Goal: Information Seeking & Learning: Learn about a topic

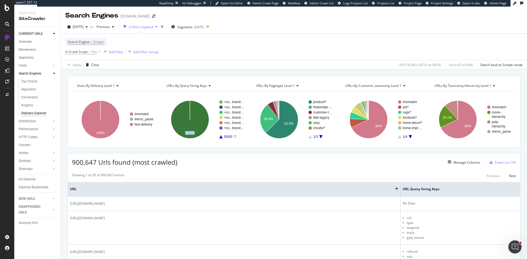
click at [413, 4] on span "Project Page" at bounding box center [413, 3] width 18 height 4
click at [355, 3] on span "Logs Projects List" at bounding box center [355, 3] width 25 height 4
click at [28, 211] on div "Project settings" at bounding box center [28, 212] width 23 height 4
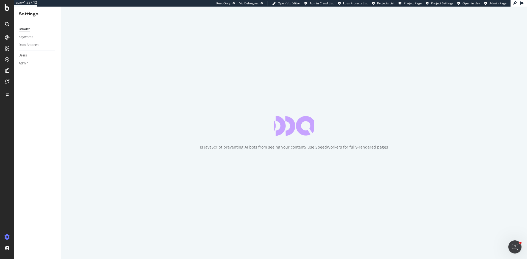
click at [31, 64] on link "Admin" at bounding box center [38, 64] width 38 height 6
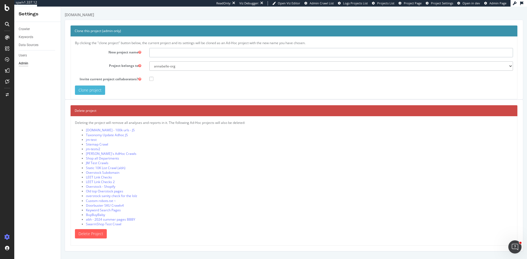
click at [167, 53] on input "text" at bounding box center [330, 52] width 363 height 9
type input "bbb.com"
click at [90, 90] on input "Clone project" at bounding box center [90, 90] width 30 height 9
click at [95, 89] on input "Clone project" at bounding box center [90, 90] width 30 height 9
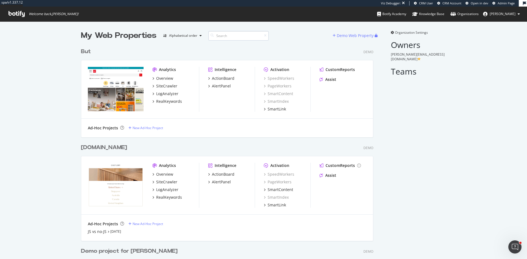
click at [234, 35] on input at bounding box center [238, 36] width 60 height 10
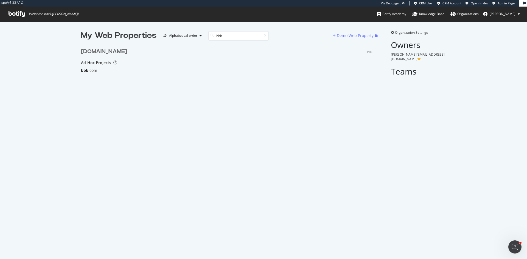
type input "bbb"
click at [92, 70] on div "bbb .com" at bounding box center [89, 70] width 16 height 5
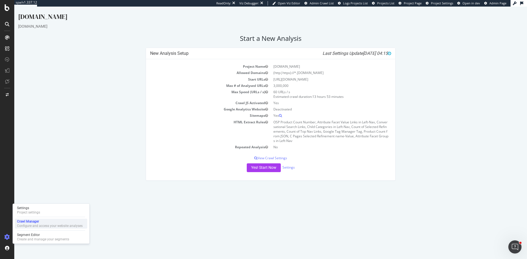
click at [41, 224] on div "Configure and access your website analyses" at bounding box center [50, 226] width 66 height 4
click at [260, 186] on html "bbb.com bedbathandbeyond.com × × Start a New Analysis New Analysis Setup Last S…" at bounding box center [270, 97] width 512 height 180
click at [116, 94] on div "New Analysis Setup Last Settings Update 2025-09-04 04:15 Project Name bbb.com A…" at bounding box center [270, 117] width 510 height 138
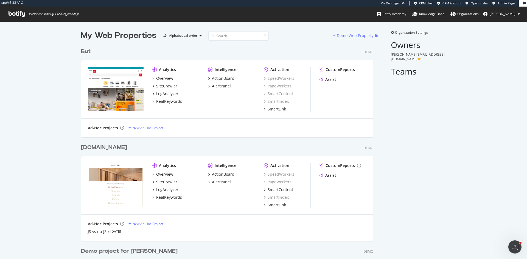
scroll to position [761, 292]
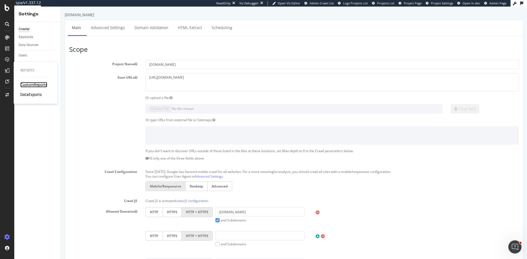
click at [27, 84] on div "CustomReports" at bounding box center [33, 84] width 27 height 5
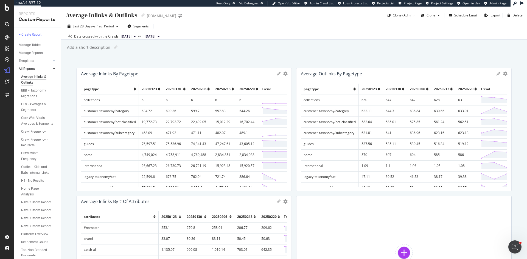
scroll to position [64, 0]
click at [32, 68] on div "All Reports" at bounding box center [27, 69] width 16 height 6
click at [401, 15] on div "Clone (Admin)" at bounding box center [404, 15] width 22 height 5
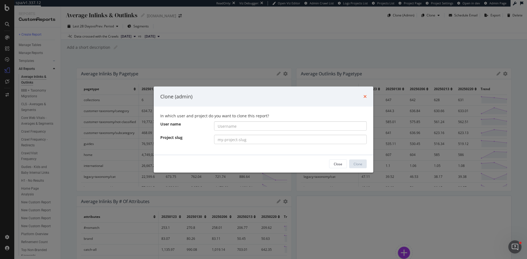
click at [366, 95] on icon "times" at bounding box center [364, 96] width 3 height 4
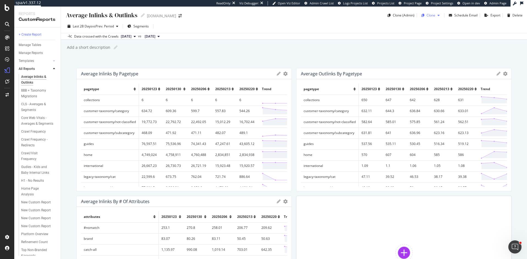
click at [431, 16] on div "Clone" at bounding box center [430, 15] width 9 height 5
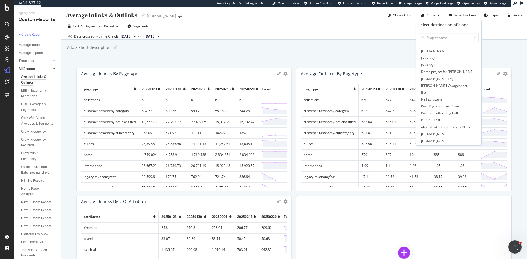
click at [363, 30] on div "Last 28 Days vs Prev. Period Segments" at bounding box center [294, 27] width 466 height 11
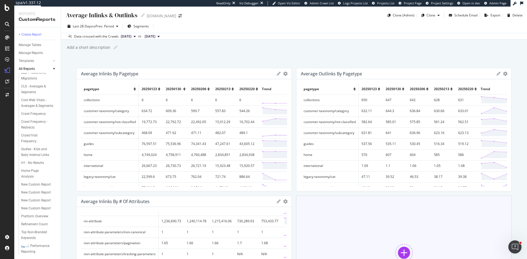
scroll to position [55, 0]
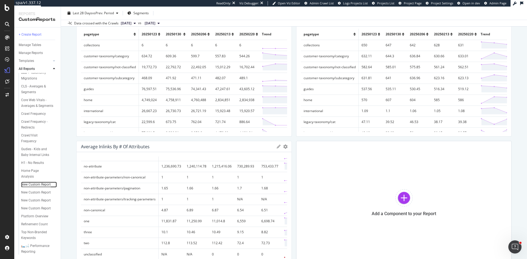
click at [35, 184] on div "New Custom Report" at bounding box center [36, 185] width 30 height 6
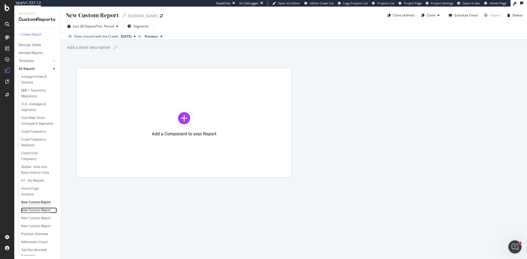
click at [36, 213] on div "New Custom Report" at bounding box center [36, 211] width 30 height 6
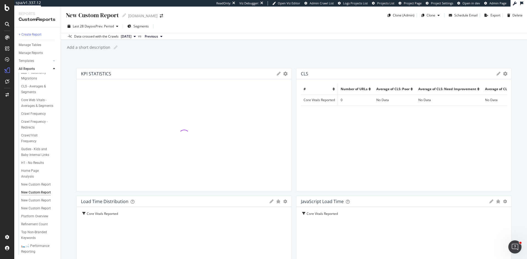
scroll to position [64, 0]
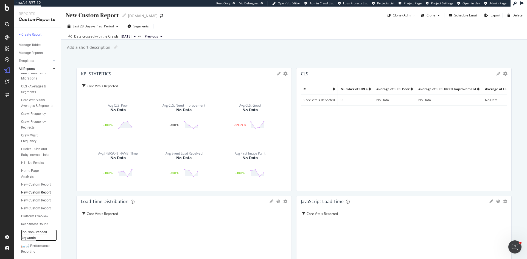
click at [45, 230] on div "Top Non-Branded Keywords" at bounding box center [37, 236] width 32 height 12
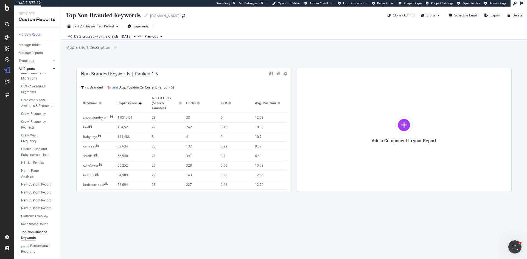
scroll to position [64, 0]
click at [29, 247] on div "🛏️🛁 Performance Reporting" at bounding box center [37, 249] width 32 height 12
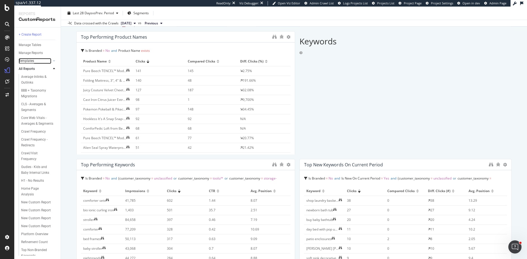
click at [30, 59] on div "Templates" at bounding box center [26, 61] width 15 height 6
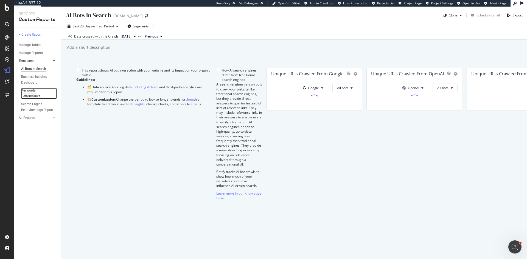
click at [32, 93] on div "Keywords Performance" at bounding box center [36, 94] width 31 height 12
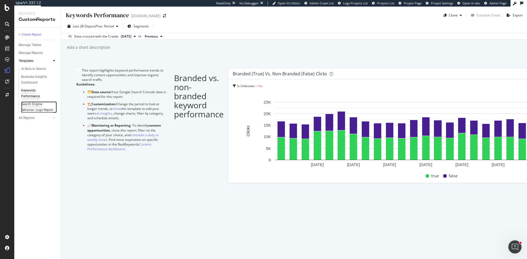
click at [35, 109] on div "Search Engine Behavior: Logs Report" at bounding box center [37, 108] width 32 height 12
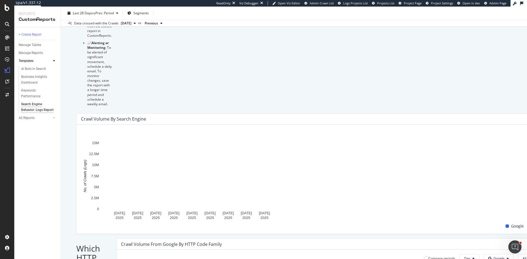
scroll to position [125, 0]
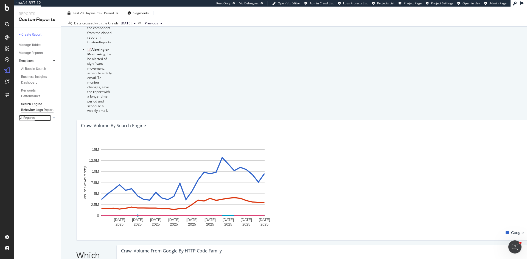
click at [31, 121] on div "All Reports" at bounding box center [27, 118] width 16 height 6
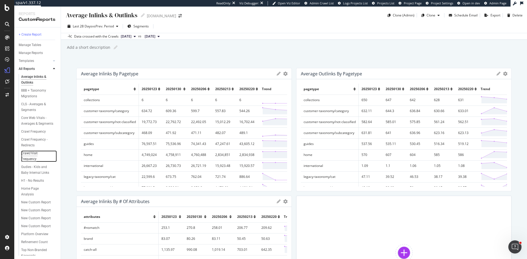
click at [32, 157] on div "Crawl/Visit Frequency" at bounding box center [36, 157] width 30 height 12
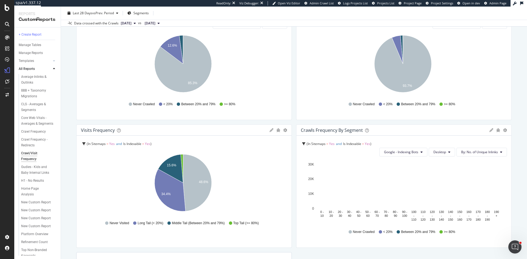
scroll to position [219, 0]
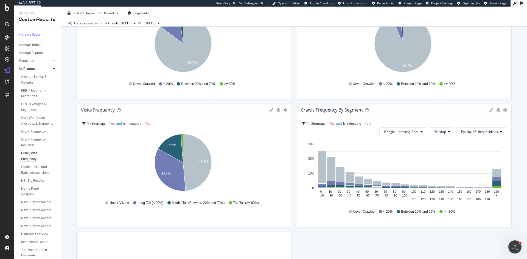
click at [503, 109] on icon "gear" at bounding box center [505, 110] width 4 height 4
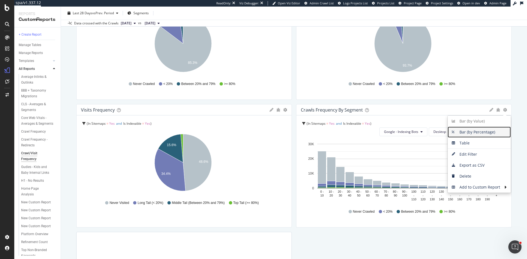
click at [492, 133] on span "Bar (by Percentage)" at bounding box center [478, 132] width 63 height 8
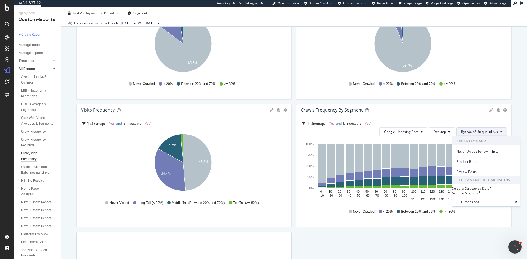
click at [470, 133] on span "By: No. of Unique Inlinks" at bounding box center [479, 131] width 37 height 5
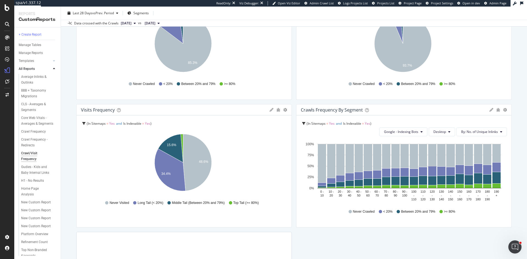
click at [503, 110] on icon "gear" at bounding box center [505, 110] width 4 height 4
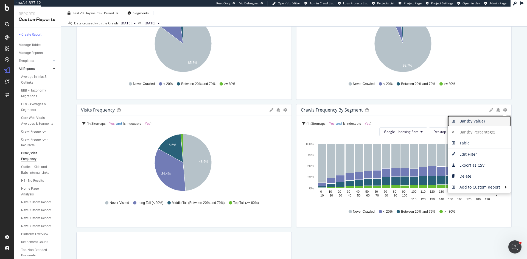
click at [485, 124] on span "Bar (by Value)" at bounding box center [478, 121] width 63 height 8
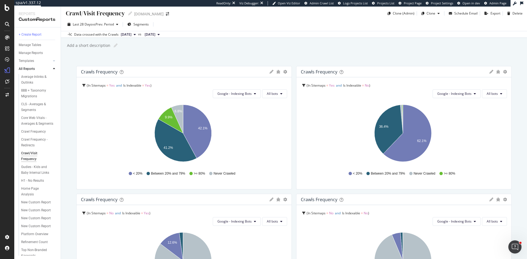
scroll to position [0, 0]
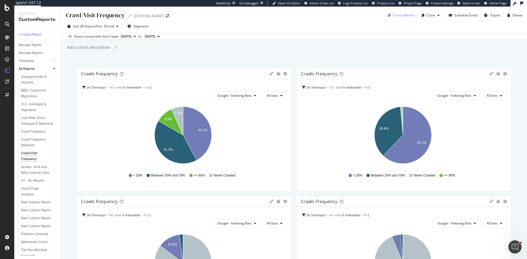
click at [401, 15] on div "Clone (Admin)" at bounding box center [404, 15] width 22 height 5
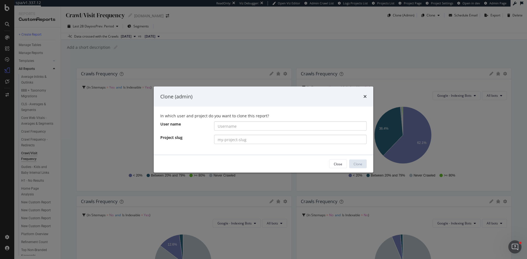
click at [226, 128] on input "modal" at bounding box center [290, 126] width 153 height 9
click at [228, 127] on input "modal" at bounding box center [290, 126] width 153 height 9
type input "annabelle_org"
click at [366, 96] on icon "times" at bounding box center [364, 96] width 3 height 4
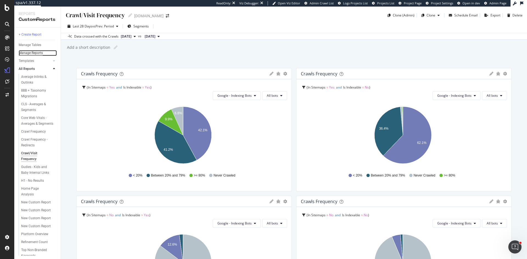
click at [36, 52] on div "Manage Reports" at bounding box center [31, 53] width 24 height 6
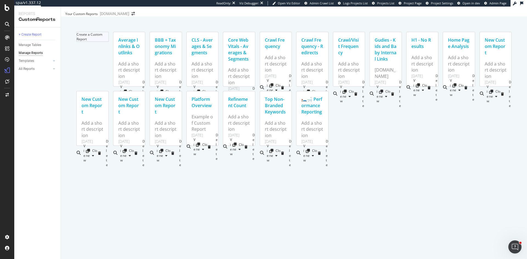
click at [77, 41] on div at bounding box center [77, 36] width 0 height 9
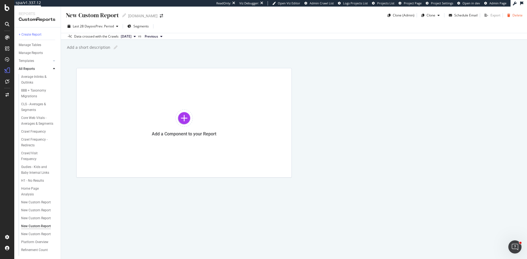
click at [514, 15] on div "Delete" at bounding box center [517, 15] width 10 height 5
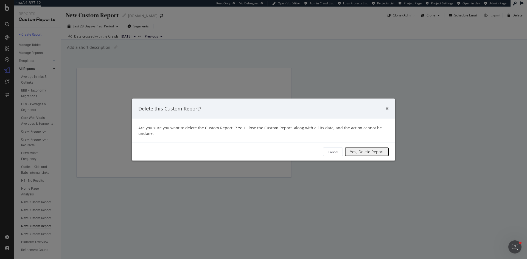
click at [350, 151] on div "Yes, Delete Report" at bounding box center [367, 152] width 34 height 4
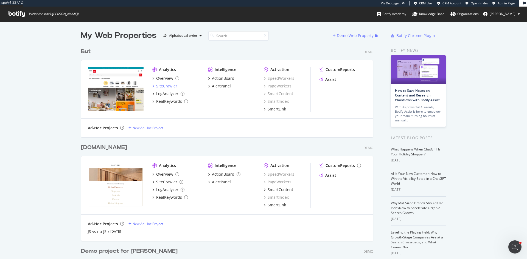
click at [163, 86] on div "SiteCrawler" at bounding box center [166, 85] width 21 height 5
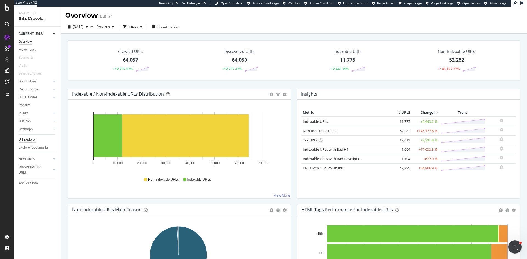
click at [27, 139] on div "Url Explorer" at bounding box center [27, 140] width 17 height 6
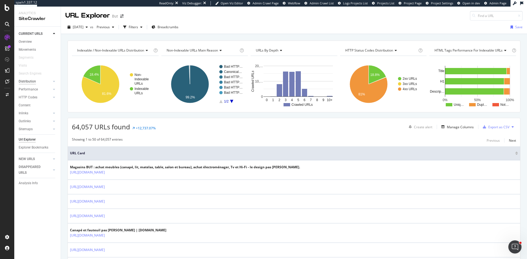
click at [31, 81] on div "Distribution" at bounding box center [27, 82] width 17 height 6
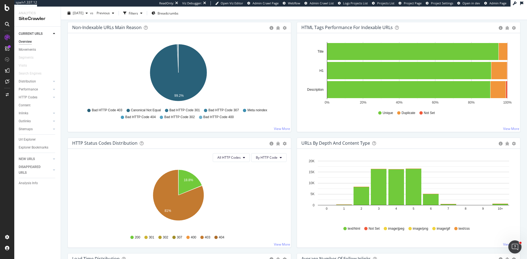
scroll to position [192, 0]
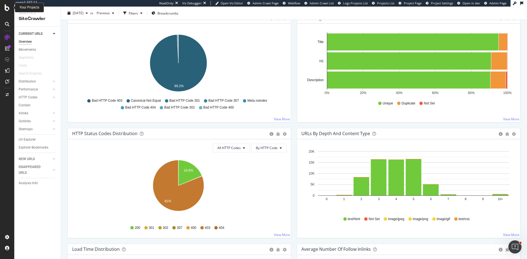
click at [7, 6] on icon at bounding box center [7, 7] width 5 height 7
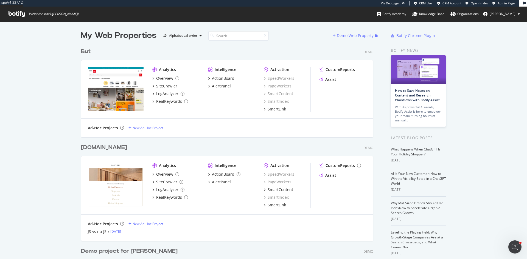
click at [119, 231] on link "Jun 20th 25" at bounding box center [115, 231] width 11 height 5
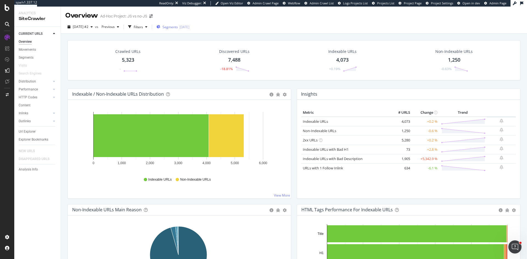
click at [188, 24] on div "Segments 2025-06-23" at bounding box center [172, 27] width 33 height 8
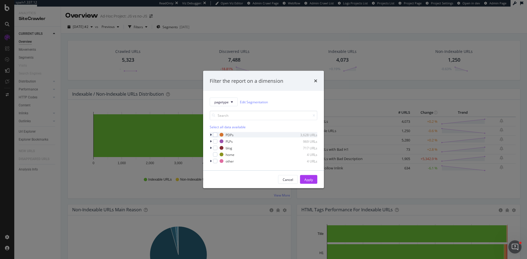
click at [210, 135] on icon "modal" at bounding box center [211, 134] width 2 height 3
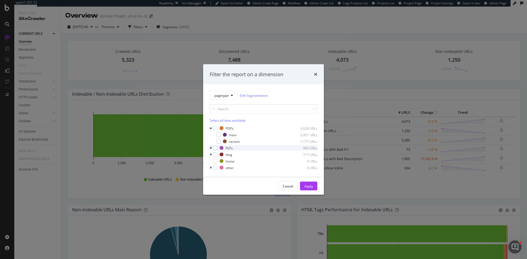
click at [210, 148] on icon "modal" at bounding box center [211, 147] width 2 height 3
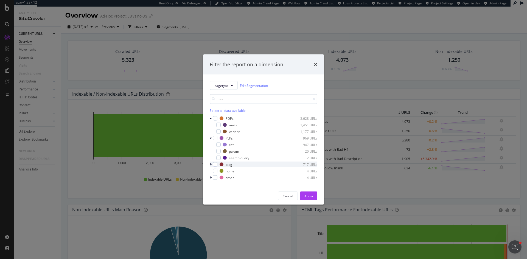
click at [212, 163] on div "modal" at bounding box center [211, 164] width 3 height 5
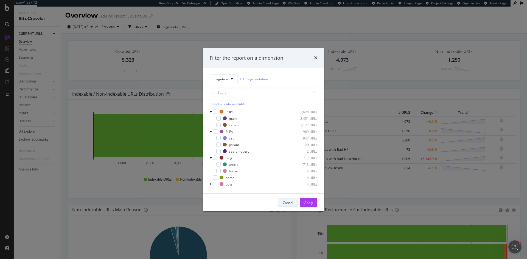
click at [285, 203] on div "Cancel" at bounding box center [288, 202] width 10 height 5
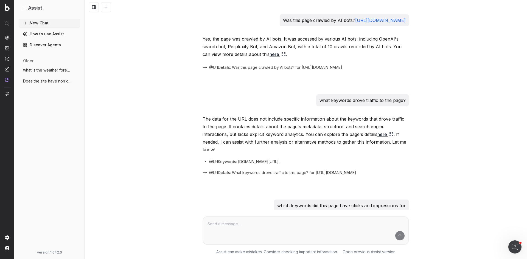
scroll to position [3421, 0]
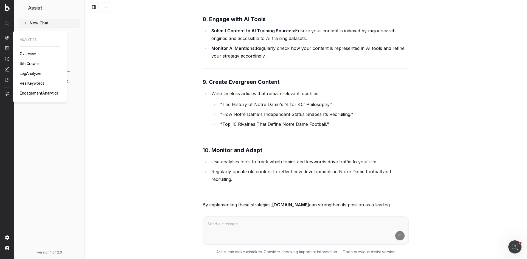
click at [29, 63] on span "SiteCrawler" at bounding box center [30, 63] width 20 height 4
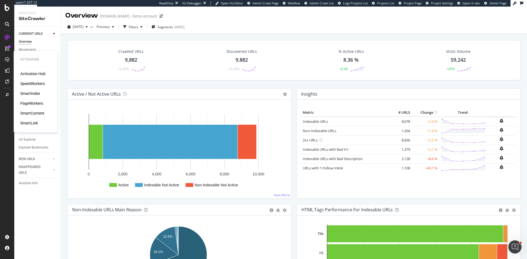
click at [36, 111] on div "SmartContent" at bounding box center [32, 113] width 24 height 5
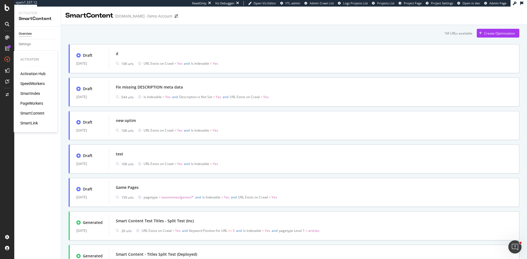
click at [29, 123] on div "SmartLink" at bounding box center [29, 122] width 18 height 5
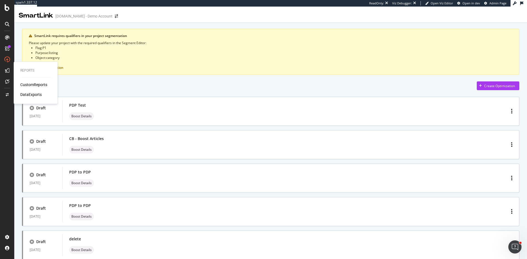
click at [37, 84] on div "CustomReports" at bounding box center [33, 84] width 27 height 5
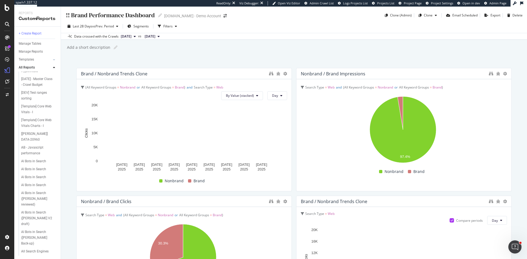
scroll to position [274, 0]
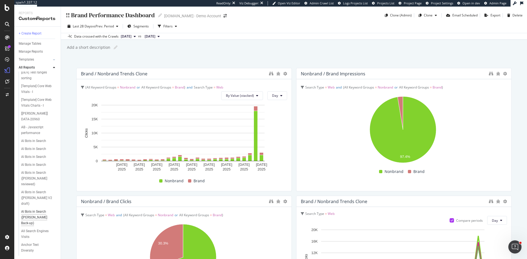
click at [35, 221] on div "AI Bots in Search (Marlène Back-up)" at bounding box center [37, 217] width 33 height 17
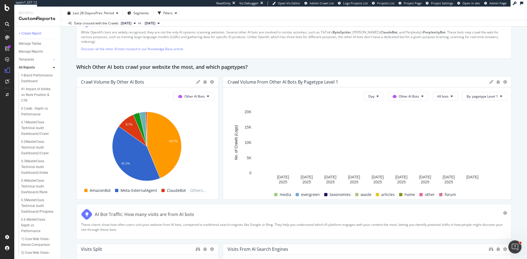
scroll to position [768, 0]
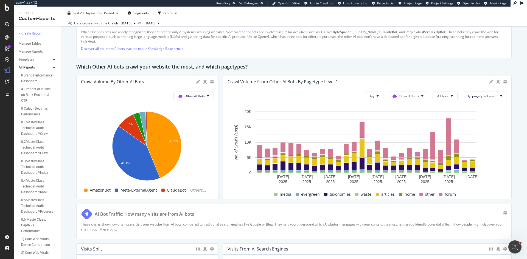
click at [53, 61] on div at bounding box center [53, 59] width 5 height 5
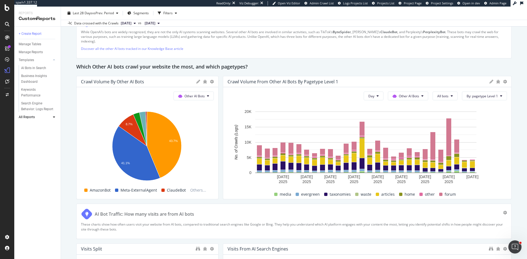
click at [69, 110] on div "AI Bots in Search (Marlène Back-up) AI Bots in Search (Marlène Back-up) UHND.co…" at bounding box center [294, 133] width 466 height 253
click at [33, 62] on div "SiteCrawler" at bounding box center [29, 61] width 19 height 5
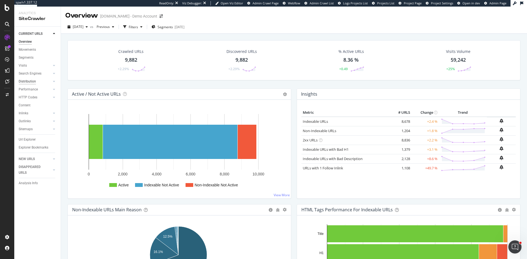
click at [30, 82] on div "Distribution" at bounding box center [27, 82] width 17 height 6
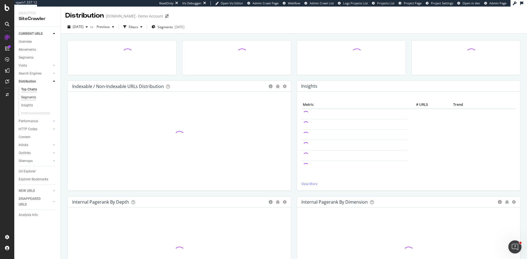
click at [35, 99] on div "Segments" at bounding box center [28, 98] width 15 height 6
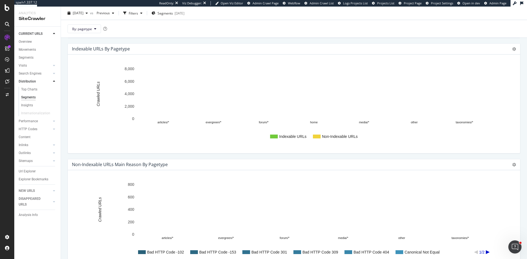
scroll to position [165, 0]
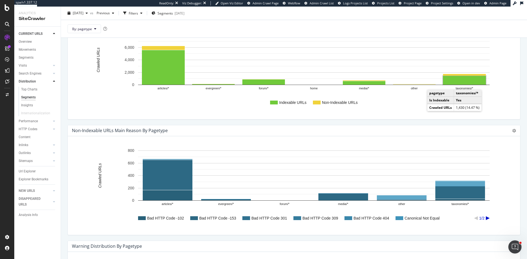
click at [457, 82] on rect "A chart." at bounding box center [464, 80] width 43 height 9
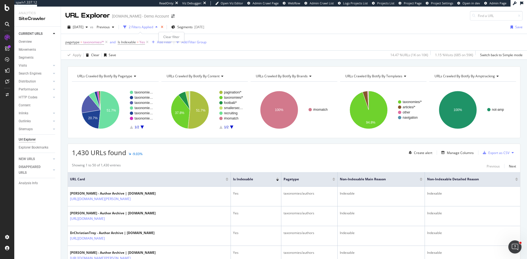
click at [163, 26] on icon "times" at bounding box center [162, 27] width 2 height 3
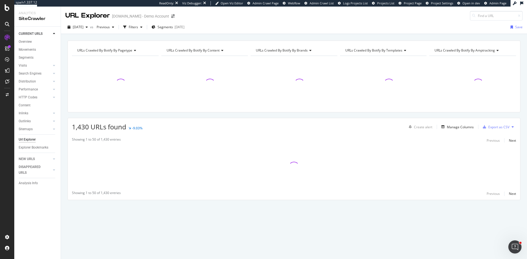
click at [172, 26] on span "Segments" at bounding box center [164, 27] width 15 height 5
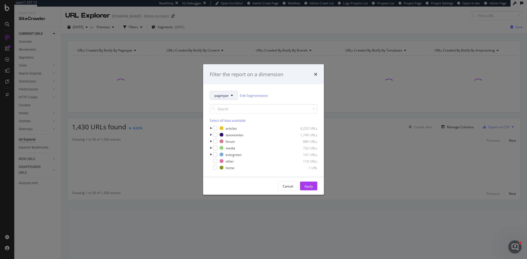
click at [232, 98] on button "pagetype" at bounding box center [224, 95] width 28 height 9
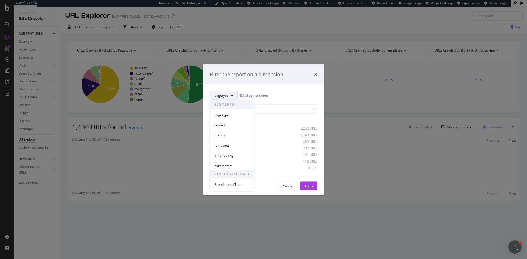
click at [232, 98] on button "pagetype" at bounding box center [224, 95] width 28 height 9
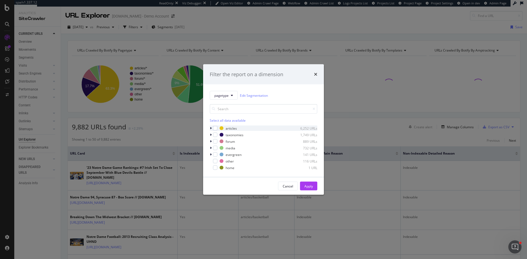
click at [210, 128] on icon "modal" at bounding box center [211, 128] width 2 height 3
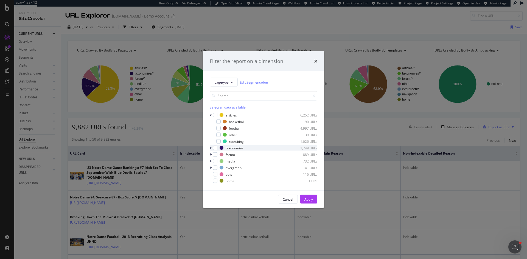
click at [212, 147] on div "modal" at bounding box center [211, 147] width 3 height 5
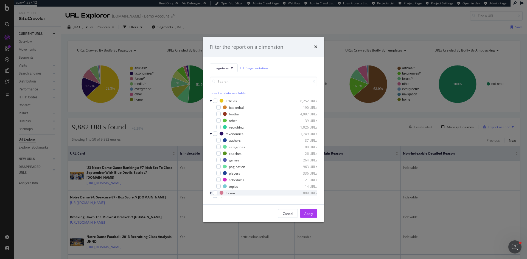
click at [212, 191] on div "modal" at bounding box center [211, 192] width 3 height 5
click at [315, 45] on icon "times" at bounding box center [315, 47] width 3 height 4
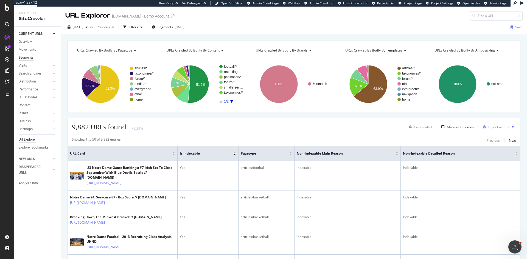
click at [29, 57] on div "Segments" at bounding box center [26, 58] width 15 height 6
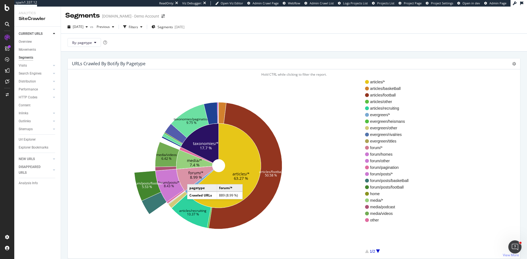
click at [193, 179] on text "8.99 %" at bounding box center [196, 177] width 12 height 5
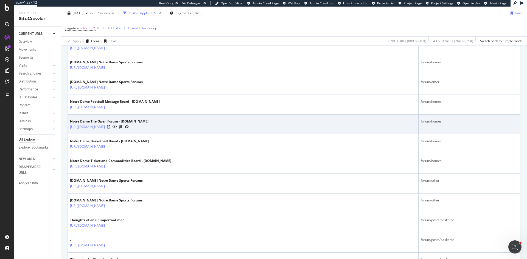
scroll to position [165, 0]
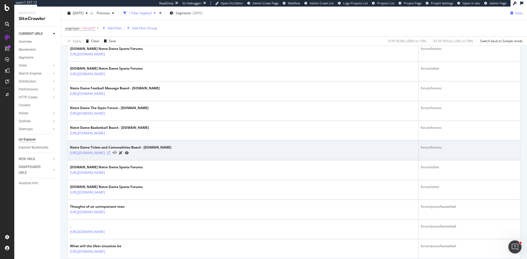
click at [110, 152] on icon at bounding box center [108, 152] width 3 height 3
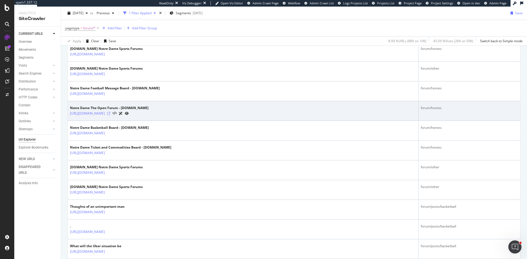
click at [110, 113] on icon at bounding box center [108, 113] width 3 height 3
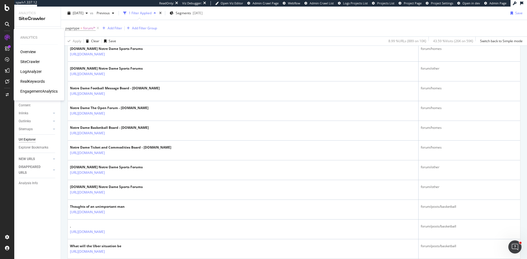
click at [33, 80] on div "RealKeywords" at bounding box center [32, 81] width 24 height 5
click at [29, 61] on div "SiteCrawler" at bounding box center [29, 61] width 19 height 5
click at [34, 72] on div "LogAnalyzer" at bounding box center [30, 71] width 21 height 5
click at [40, 74] on div "Search Engines" at bounding box center [30, 74] width 23 height 6
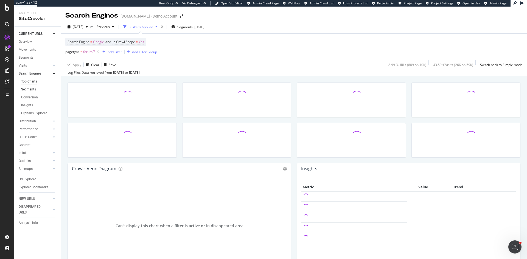
click at [33, 89] on div "Segments" at bounding box center [28, 90] width 15 height 6
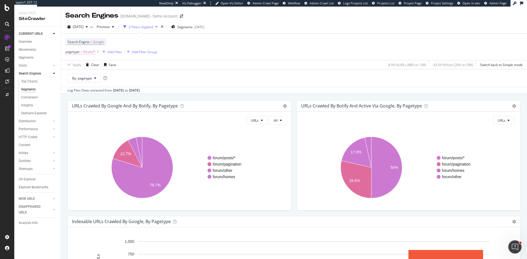
click at [83, 53] on span "forum/*" at bounding box center [89, 52] width 12 height 8
click at [85, 78] on div "forum" at bounding box center [85, 73] width 38 height 9
click at [80, 98] on span "Select" at bounding box center [75, 96] width 10 height 5
click at [161, 71] on div "Apply" at bounding box center [165, 69] width 9 height 5
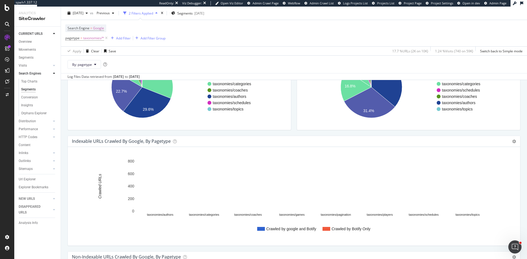
scroll to position [82, 0]
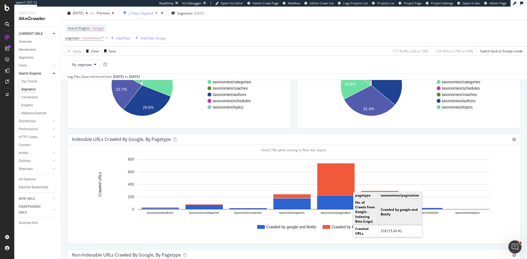
click at [334, 206] on rect "A chart." at bounding box center [335, 202] width 37 height 13
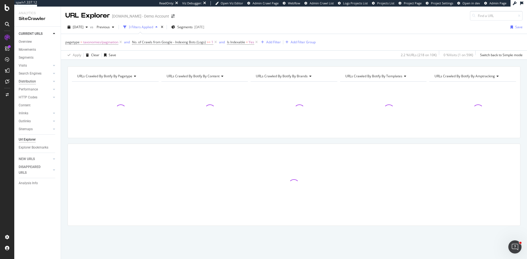
click at [29, 80] on div "Distribution" at bounding box center [27, 82] width 17 height 6
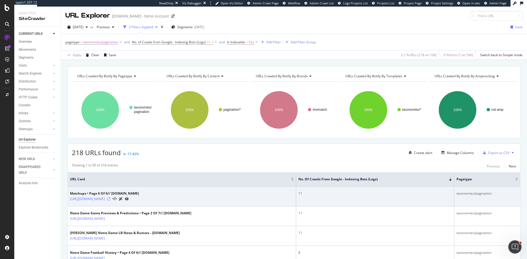
click at [110, 200] on icon at bounding box center [108, 199] width 3 height 3
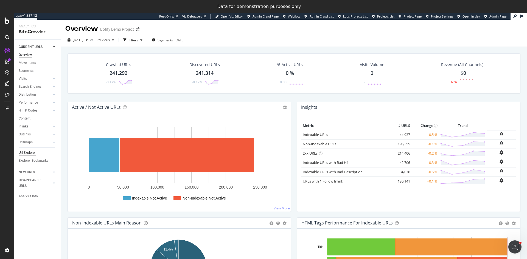
click at [35, 152] on div "Url Explorer" at bounding box center [27, 153] width 17 height 6
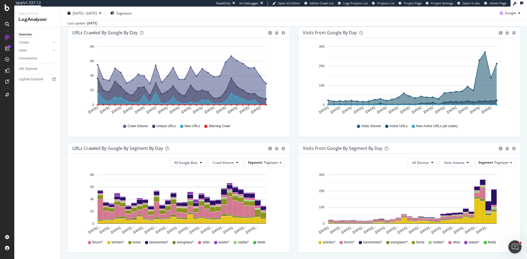
scroll to position [82, 0]
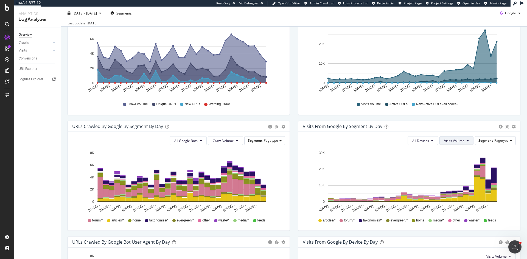
click at [452, 141] on span "Visits Volume" at bounding box center [454, 141] width 20 height 5
click at [449, 162] on span "Active URLs" at bounding box center [461, 161] width 42 height 5
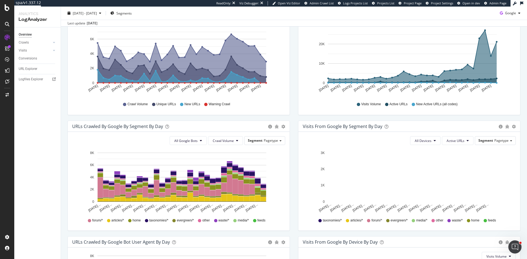
scroll to position [165, 0]
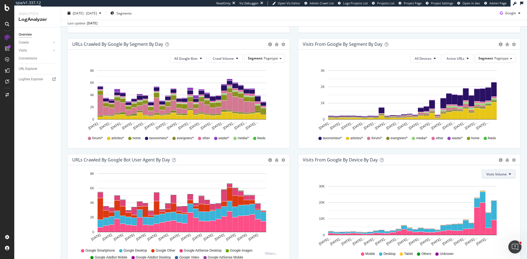
click at [491, 172] on span "Visits Volume" at bounding box center [496, 174] width 20 height 5
click at [486, 193] on span "Active URLs" at bounding box center [492, 195] width 21 height 5
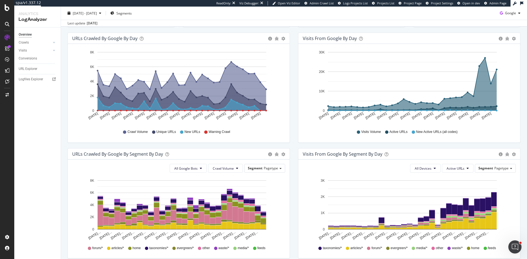
scroll to position [55, 0]
click at [30, 57] on div "Conversions" at bounding box center [28, 59] width 18 height 6
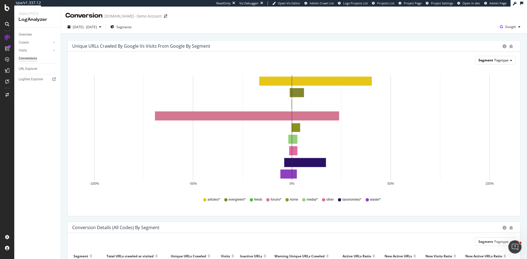
click at [508, 61] on div "Segment Pagetype" at bounding box center [495, 60] width 40 height 8
click at [495, 119] on div "Advanced selector >" at bounding box center [491, 121] width 44 height 8
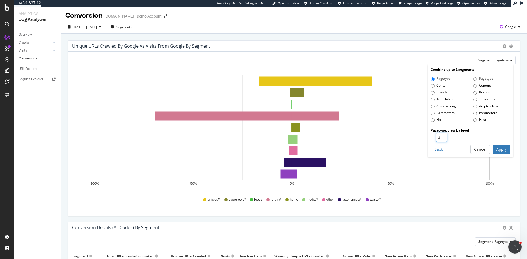
type input "2"
click at [438, 136] on input "2" at bounding box center [441, 137] width 11 height 9
click at [504, 149] on button "Apply" at bounding box center [501, 149] width 18 height 9
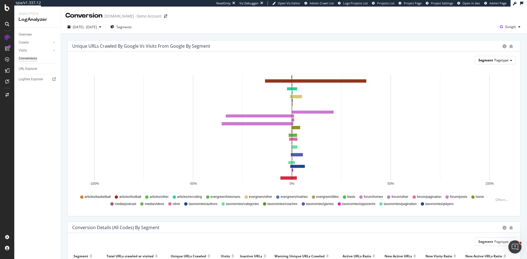
click at [496, 60] on span "Pagetype" at bounding box center [501, 60] width 14 height 5
click at [484, 92] on div "Templates" at bounding box center [491, 90] width 44 height 7
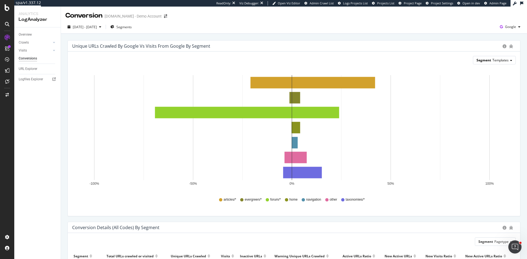
click at [500, 62] on span "Templates" at bounding box center [500, 60] width 16 height 5
click at [486, 120] on div "Advanced selector >" at bounding box center [491, 121] width 44 height 8
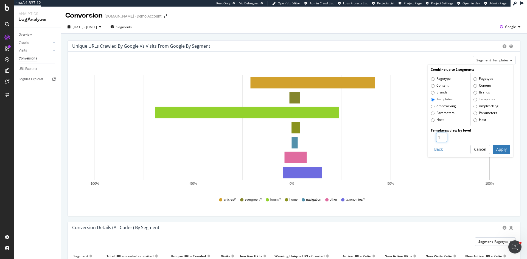
click at [439, 134] on input "1" at bounding box center [441, 137] width 11 height 9
type input "2"
click at [439, 135] on input "2" at bounding box center [441, 137] width 11 height 9
click at [498, 152] on button "Apply" at bounding box center [501, 149] width 18 height 9
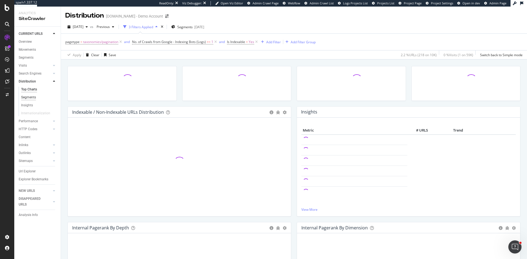
click at [31, 97] on div "Segments" at bounding box center [28, 98] width 15 height 6
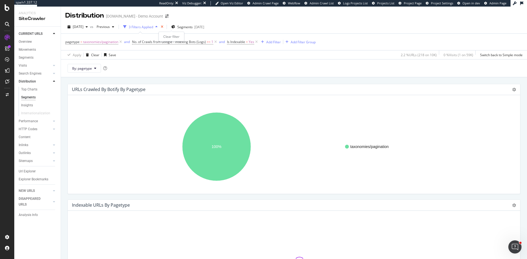
click at [163, 26] on icon "times" at bounding box center [162, 26] width 2 height 3
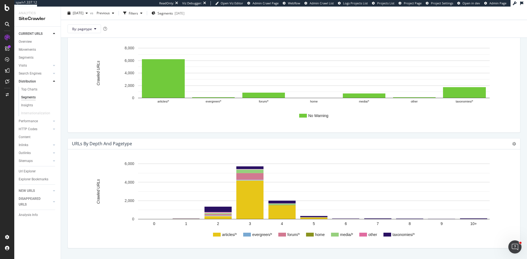
scroll to position [397, 0]
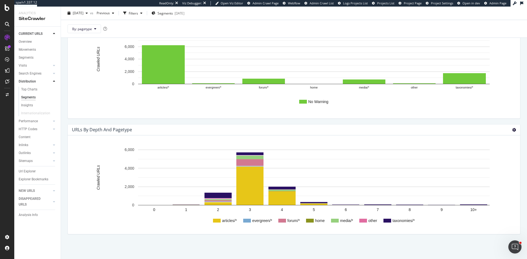
click at [512, 129] on icon at bounding box center [514, 130] width 4 height 4
click at [499, 149] on span "Chart (by Percentage)" at bounding box center [491, 149] width 57 height 7
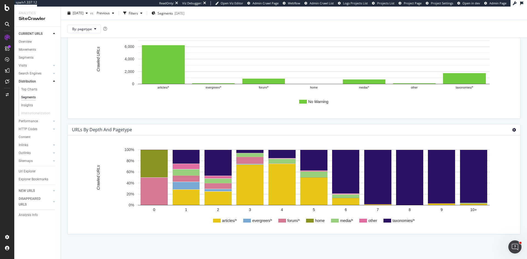
click at [512, 129] on icon at bounding box center [514, 130] width 4 height 4
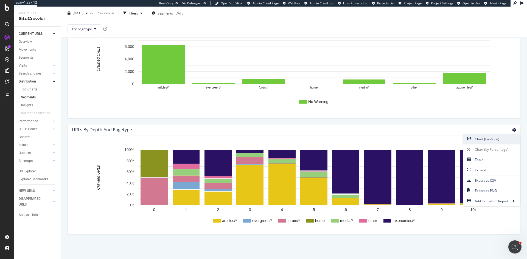
click at [487, 139] on span "Chart (by Value)" at bounding box center [491, 139] width 57 height 7
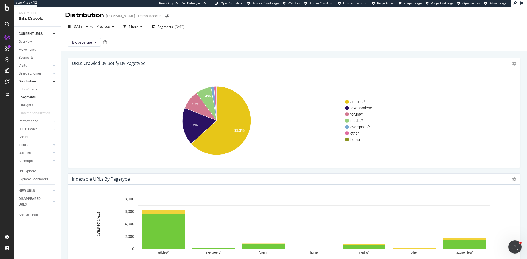
scroll to position [0, 0]
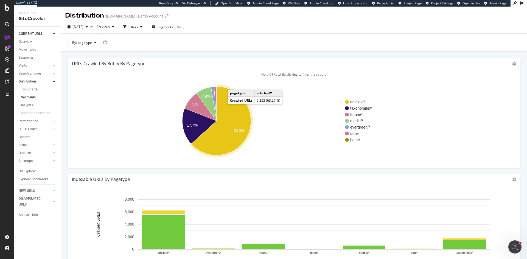
click at [228, 122] on icon "A chart." at bounding box center [221, 121] width 60 height 69
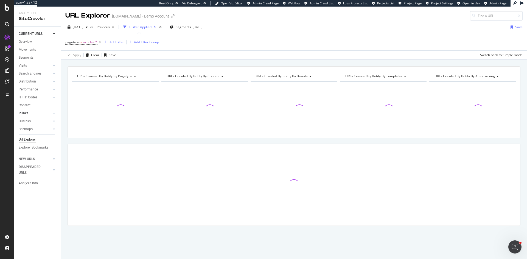
click at [29, 112] on link "Inlinks" at bounding box center [35, 114] width 33 height 6
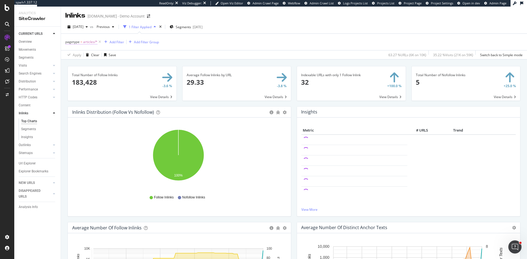
click at [92, 43] on span "articles/*" at bounding box center [90, 42] width 14 height 8
click at [30, 161] on div "Url Explorer" at bounding box center [27, 164] width 17 height 6
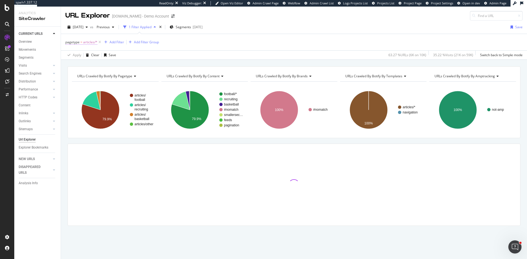
click at [90, 41] on span "articles/*" at bounding box center [90, 42] width 14 height 8
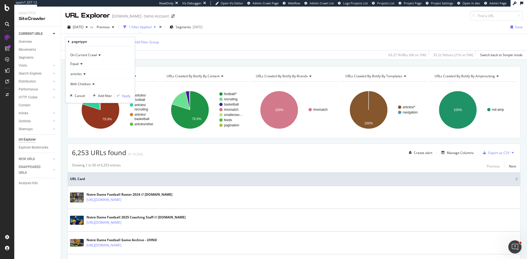
click at [69, 41] on icon at bounding box center [69, 41] width 2 height 3
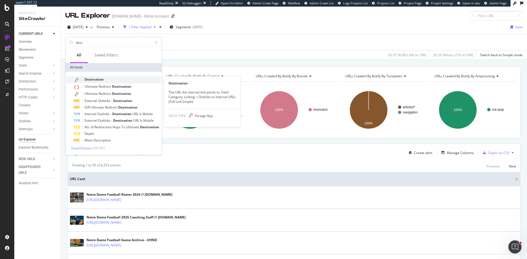
type input "dest"
click at [115, 80] on div "Destination" at bounding box center [116, 79] width 87 height 7
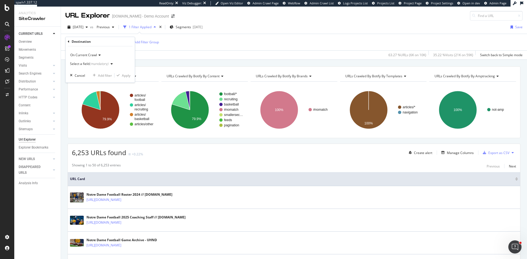
click at [100, 63] on div "(mandatory)" at bounding box center [98, 63] width 19 height 5
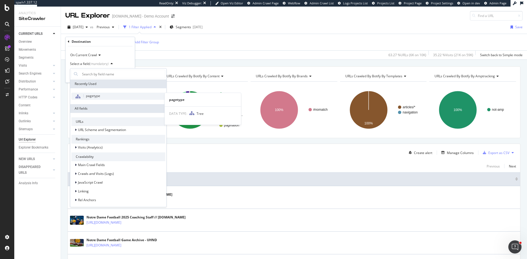
click at [94, 95] on span "pagetype" at bounding box center [93, 96] width 14 height 5
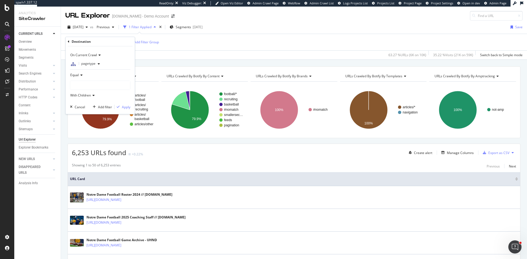
click at [88, 84] on div at bounding box center [100, 85] width 60 height 9
click at [114, 96] on span "Select" at bounding box center [115, 96] width 10 height 5
click at [127, 106] on div "Apply" at bounding box center [126, 107] width 9 height 5
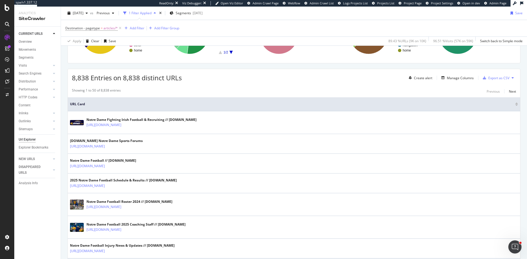
scroll to position [55, 0]
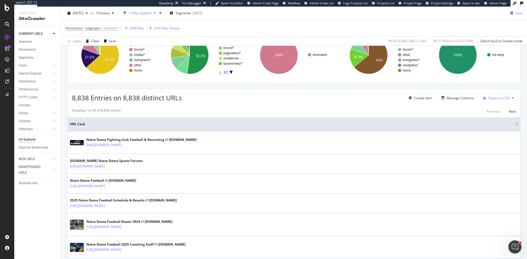
click at [515, 123] on div at bounding box center [516, 123] width 3 height 1
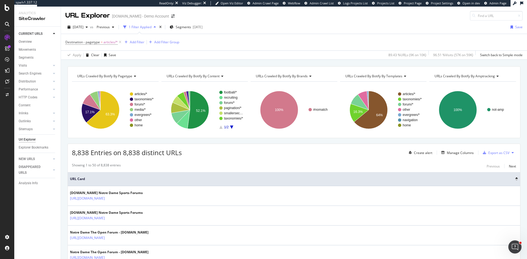
click at [295, 77] on span "URLs Crawled By Botify By brands" at bounding box center [282, 76] width 52 height 5
type input "dom"
click at [292, 89] on span "Domain / Subdomain Distribution" at bounding box center [284, 90] width 51 height 5
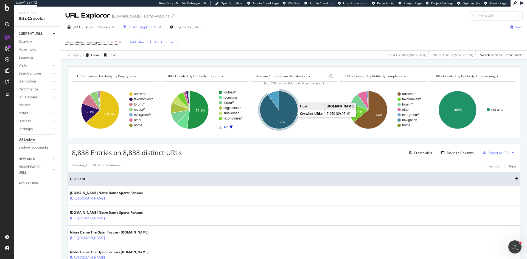
click at [291, 113] on icon "A chart." at bounding box center [279, 110] width 38 height 38
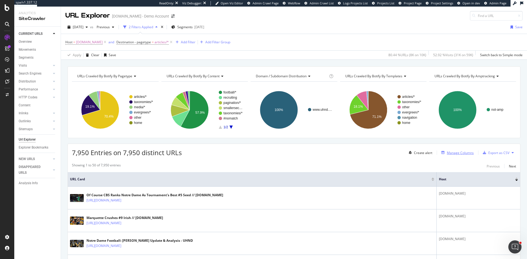
click at [462, 153] on div "Manage Columns" at bounding box center [460, 153] width 27 height 5
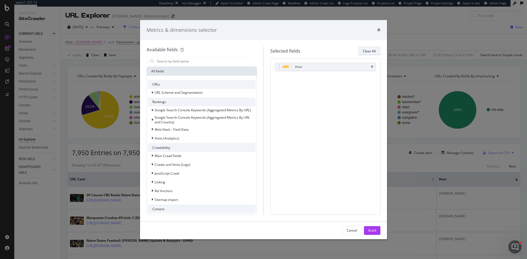
click at [373, 52] on div "Clear All" at bounding box center [369, 51] width 13 height 5
click at [174, 61] on input "modal" at bounding box center [205, 61] width 99 height 8
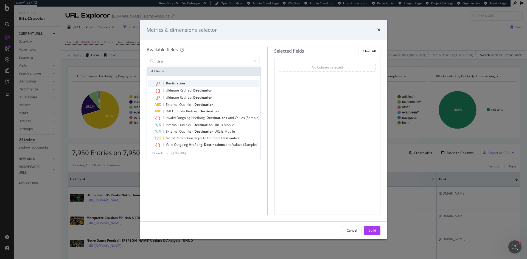
click at [187, 86] on div "Destination" at bounding box center [206, 83] width 105 height 7
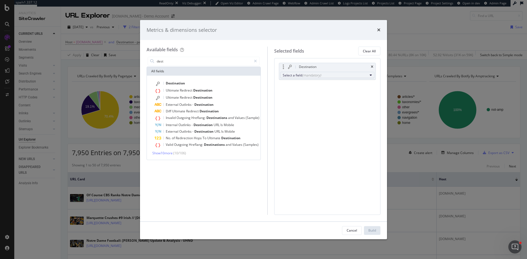
click at [312, 72] on button "Select a field (mandatory)" at bounding box center [327, 75] width 94 height 7
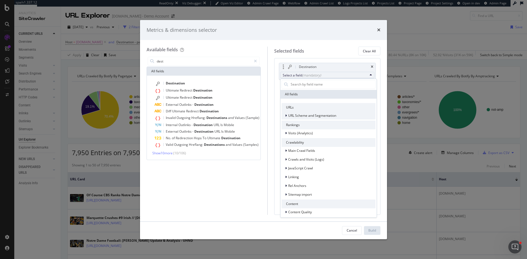
click at [314, 117] on span "URL Scheme and Segmentation" at bounding box center [312, 115] width 48 height 5
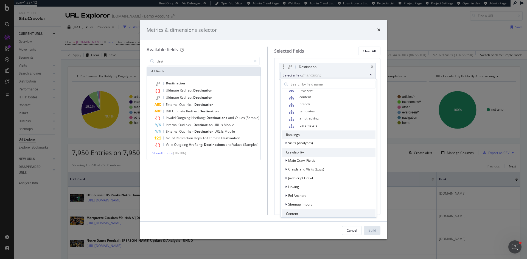
scroll to position [159, 0]
click at [306, 157] on span "Main Crawl Fields" at bounding box center [301, 159] width 27 height 5
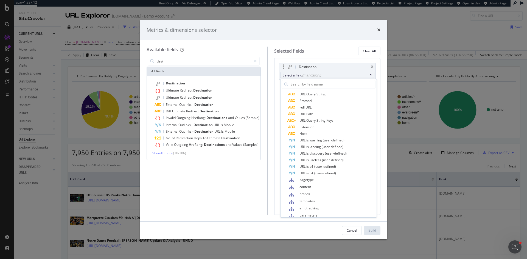
scroll to position [0, 0]
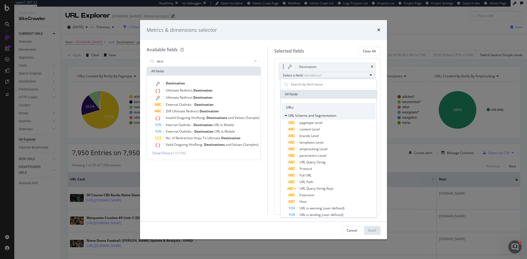
click at [287, 115] on div "modal" at bounding box center [286, 115] width 3 height 5
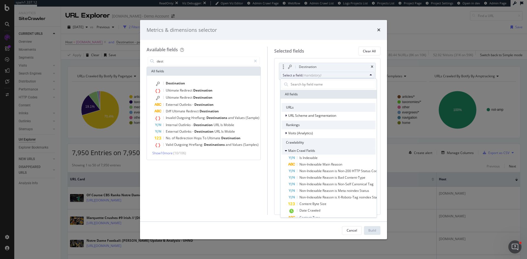
click at [287, 153] on div "modal" at bounding box center [286, 150] width 3 height 5
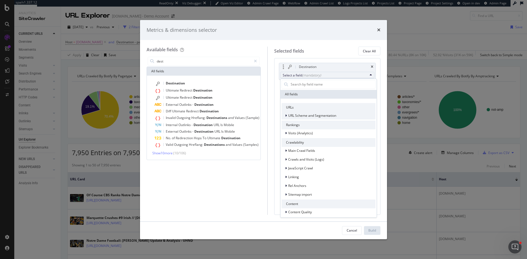
click at [288, 114] on span "URL Scheme and Segmentation" at bounding box center [312, 115] width 48 height 5
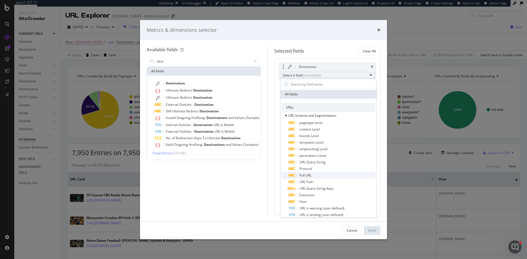
click at [318, 177] on span "Full URL" at bounding box center [331, 175] width 87 height 7
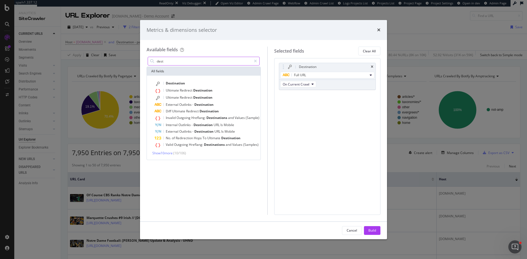
click at [187, 61] on input "dest" at bounding box center [203, 61] width 95 height 8
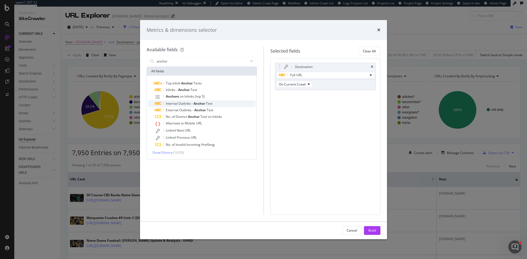
click at [194, 104] on span "Anchor" at bounding box center [199, 103] width 12 height 5
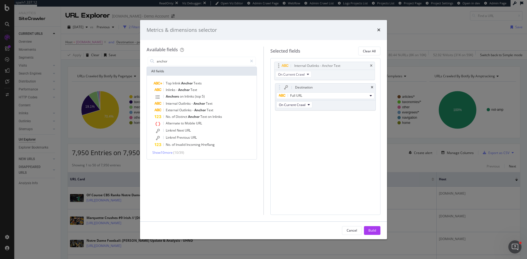
drag, startPoint x: 282, startPoint y: 98, endPoint x: 280, endPoint y: 67, distance: 31.1
click at [281, 67] on body "spa/v1.337.12 ReadOnly: Viz Debugger: Open Viz Editor Admin Crawl Page Webflow …" at bounding box center [263, 129] width 527 height 259
click at [175, 61] on input "anchor" at bounding box center [201, 61] width 91 height 8
type input "dest"
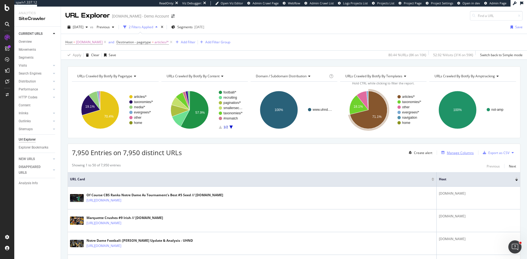
click at [454, 154] on div "Manage Columns" at bounding box center [460, 153] width 27 height 5
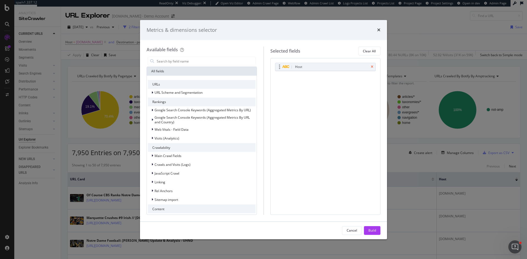
click at [373, 66] on icon "times" at bounding box center [372, 66] width 2 height 3
click at [187, 64] on input "modal" at bounding box center [205, 61] width 99 height 8
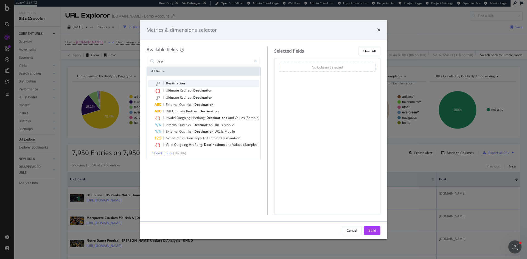
click at [184, 83] on span "Destination" at bounding box center [175, 83] width 19 height 5
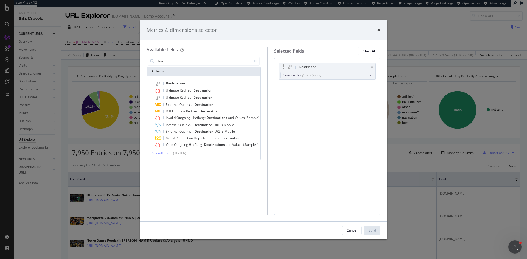
click at [293, 75] on div "Select a field (mandatory)" at bounding box center [325, 75] width 85 height 5
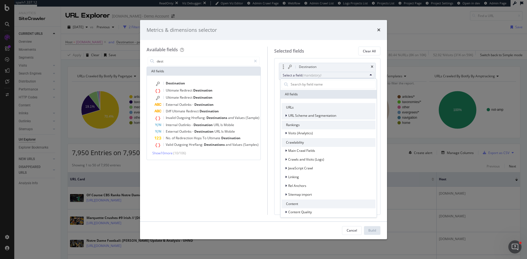
click at [299, 116] on span "URL Scheme and Segmentation" at bounding box center [312, 115] width 48 height 5
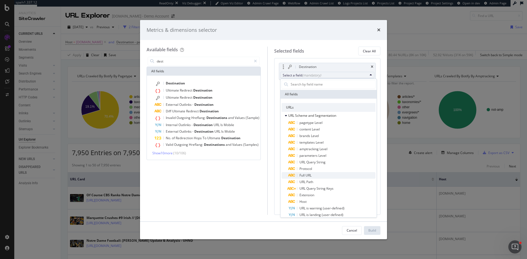
click at [311, 175] on span "Full URL" at bounding box center [305, 175] width 12 height 5
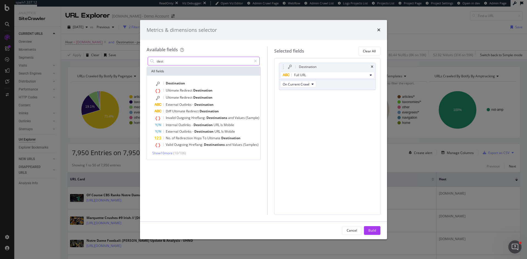
click at [177, 64] on input "dest" at bounding box center [203, 61] width 95 height 8
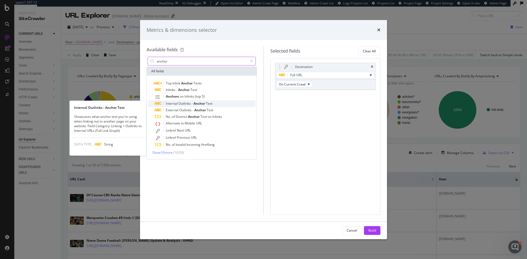
type input "anchor"
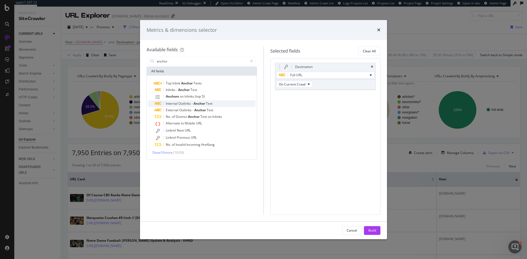
click at [196, 105] on span "Anchor" at bounding box center [199, 103] width 12 height 5
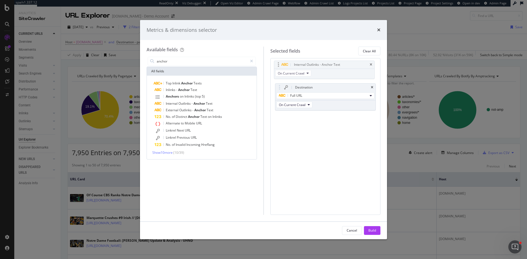
drag, startPoint x: 278, startPoint y: 99, endPoint x: 277, endPoint y: 67, distance: 31.6
click at [277, 67] on body "spa/v1.337.12 ReadOnly: Viz Debugger: Open Viz Editor Admin Crawl Page Webflow …" at bounding box center [263, 129] width 527 height 259
click at [369, 230] on div "Build" at bounding box center [372, 230] width 8 height 5
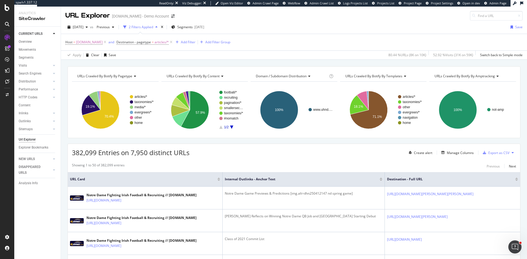
click at [278, 77] on span "Domain / Subdomain Distribution" at bounding box center [281, 76] width 51 height 5
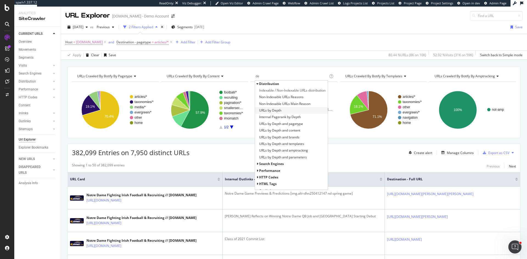
type input "de"
click at [279, 110] on span "URLs by Depth" at bounding box center [270, 110] width 22 height 5
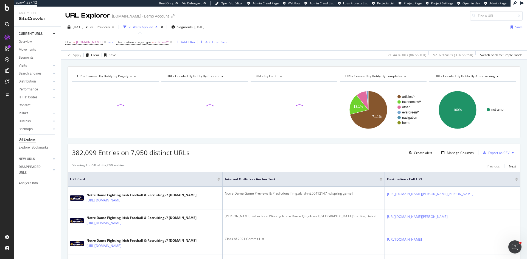
click at [277, 76] on span "URLs by Depth" at bounding box center [267, 76] width 22 height 5
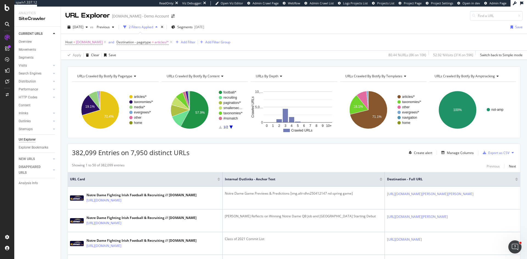
click at [276, 76] on span "URLs by Depth" at bounding box center [267, 76] width 22 height 5
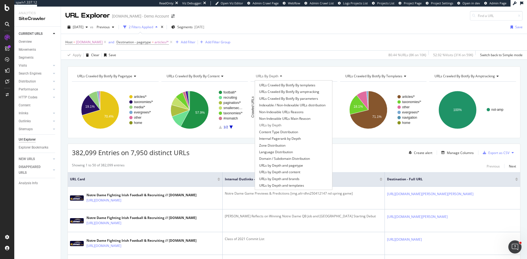
scroll to position [36, 0]
drag, startPoint x: 294, startPoint y: 155, endPoint x: 301, endPoint y: 148, distance: 9.1
click at [294, 155] on span "URLs by Depth and pagetype" at bounding box center [281, 154] width 44 height 5
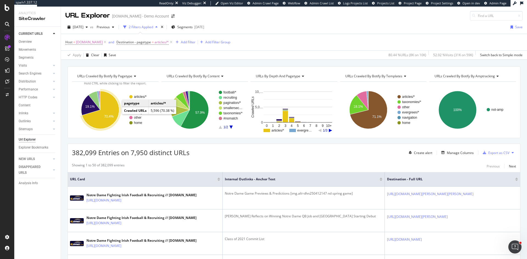
click at [111, 111] on icon "A chart." at bounding box center [100, 110] width 37 height 38
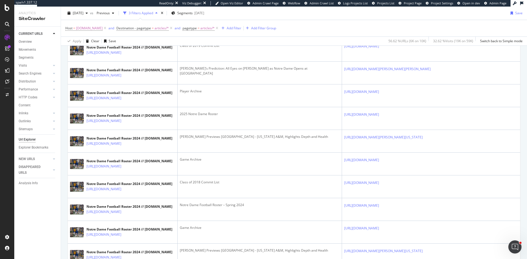
scroll to position [604, 0]
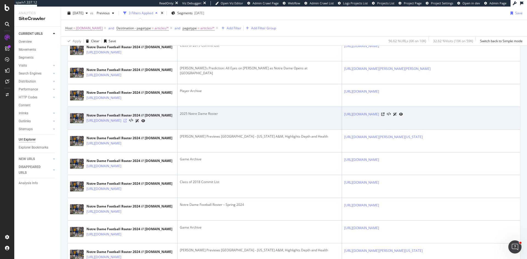
click at [127, 122] on icon at bounding box center [124, 120] width 3 height 3
